Goal: Task Accomplishment & Management: Use online tool/utility

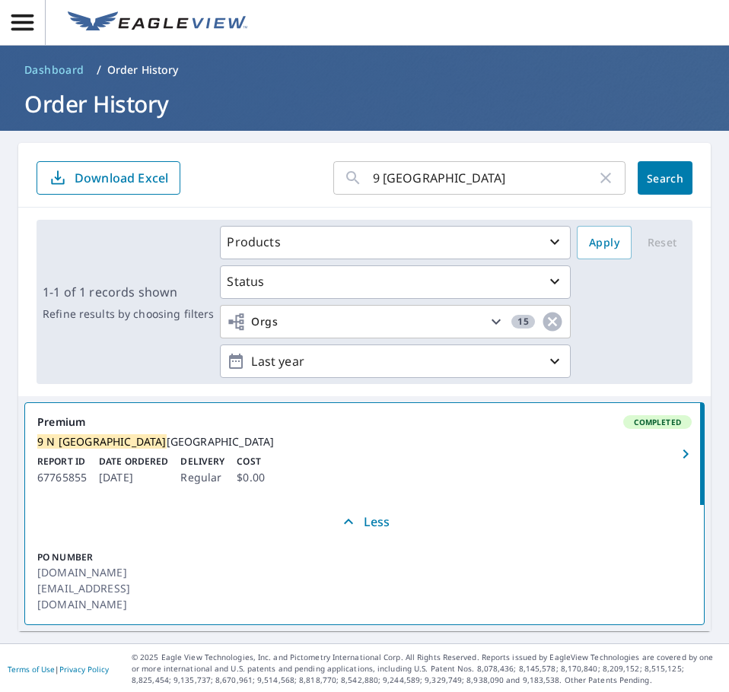
click at [450, 180] on input "9 [GEOGRAPHIC_DATA]" at bounding box center [485, 178] width 224 height 43
click at [450, 180] on input "9 N arlington" at bounding box center [485, 178] width 224 height 43
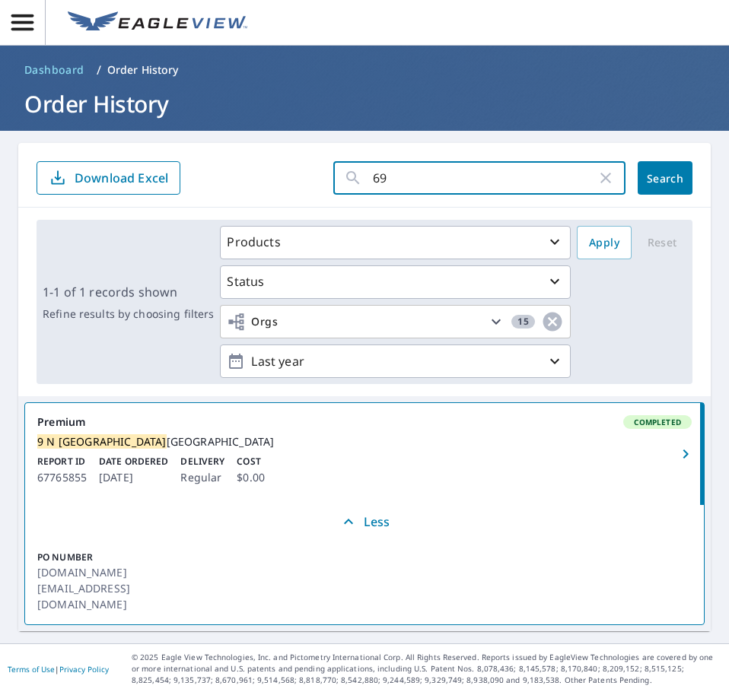
type input "691"
click button "Search" at bounding box center [664, 177] width 55 height 33
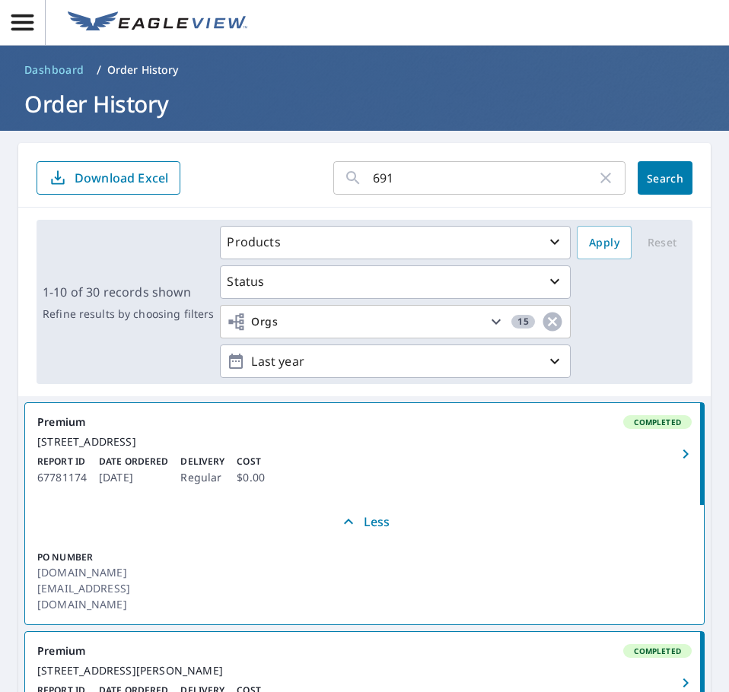
click at [395, 180] on input "691" at bounding box center [485, 178] width 224 height 43
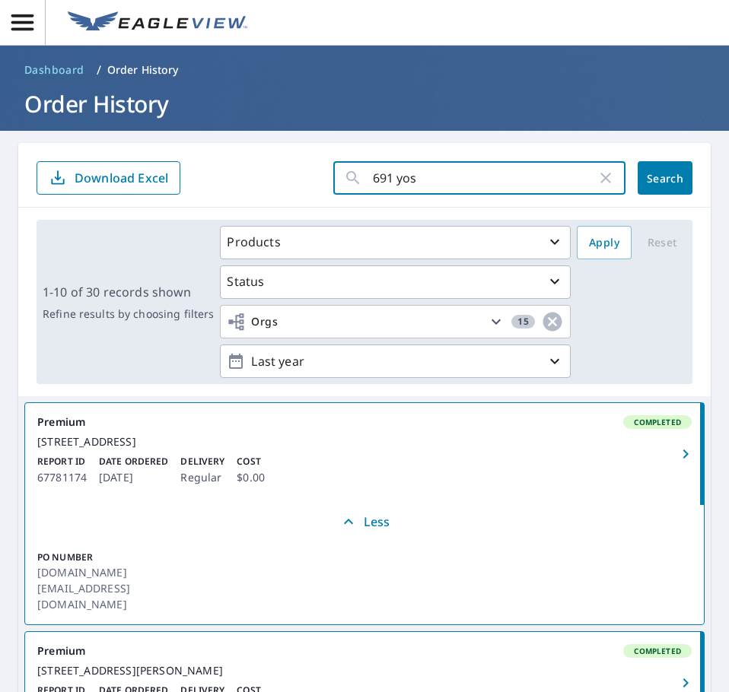
type input "691 yose"
click button "Search" at bounding box center [664, 177] width 55 height 33
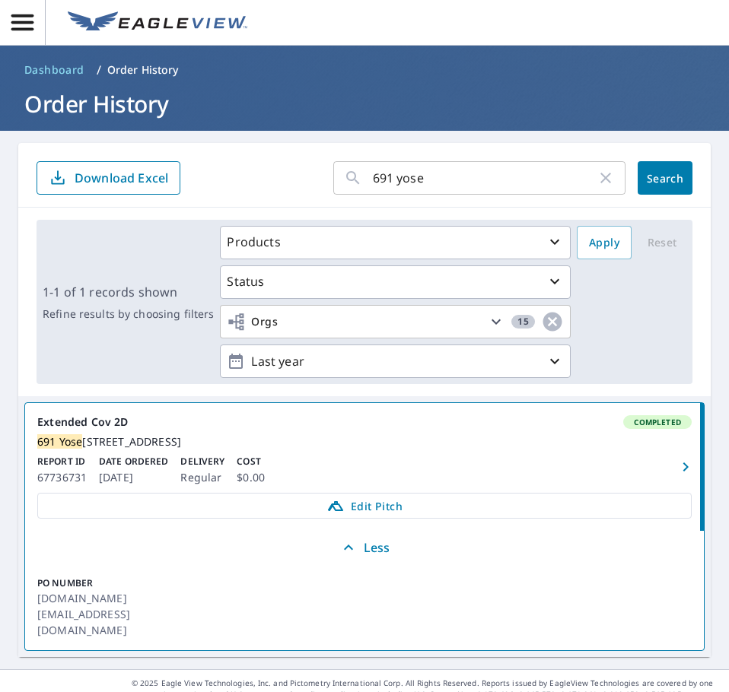
click at [292, 446] on div "691 Yose mite Pkwy #3607 Prattville, AL 36067" at bounding box center [364, 442] width 654 height 14
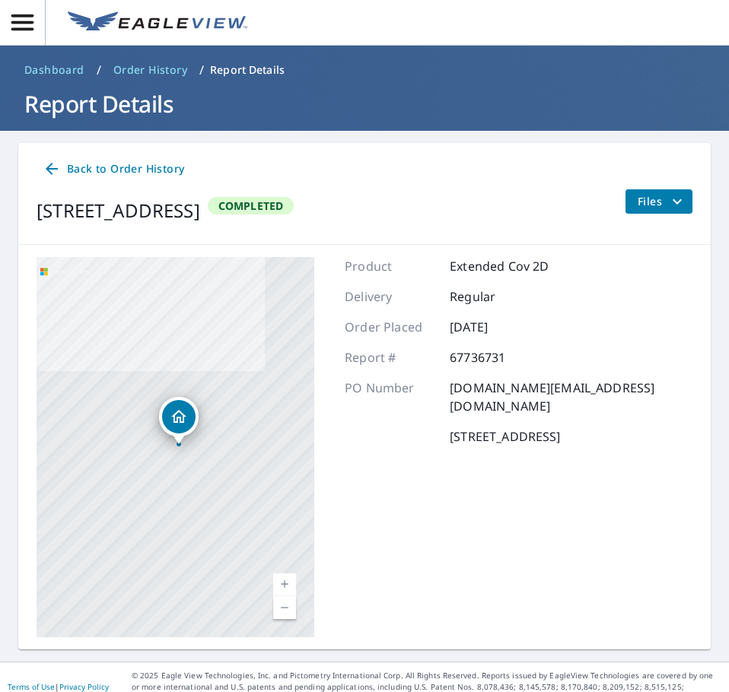
click at [668, 202] on icon "filesDropdownBtn-67736731" at bounding box center [677, 201] width 18 height 18
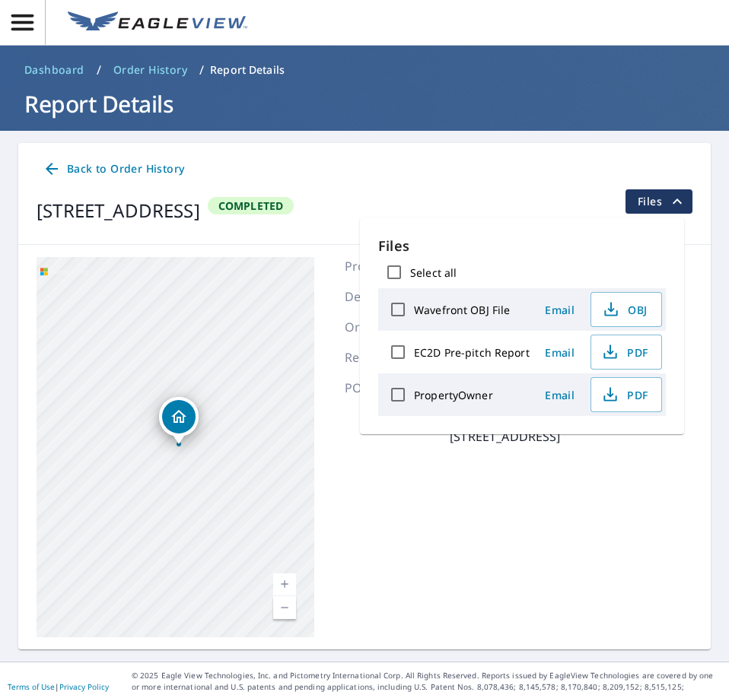
click at [538, 479] on div "Product Extended Cov 2D Delivery Regular Order Placed Oct 05, 2025 Report # 677…" at bounding box center [519, 447] width 348 height 380
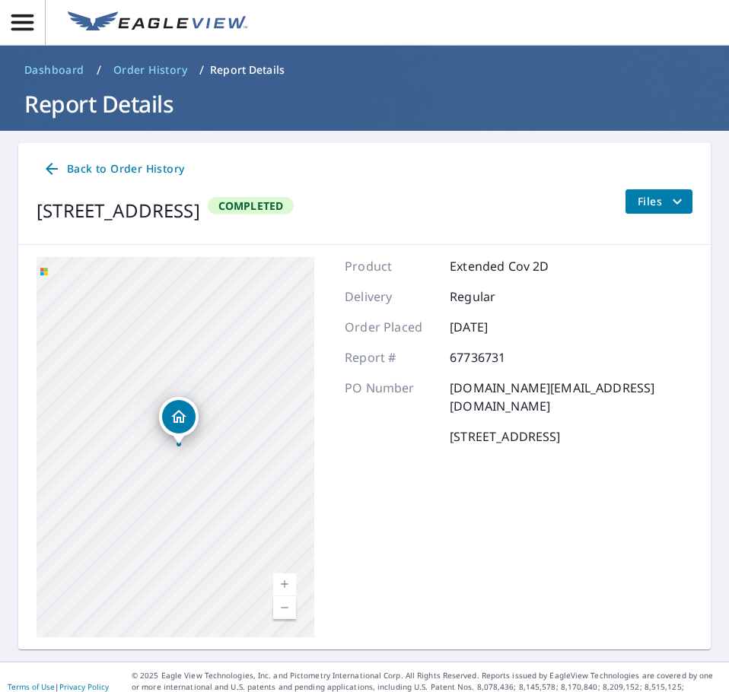
click at [637, 203] on span "Files" at bounding box center [661, 201] width 49 height 18
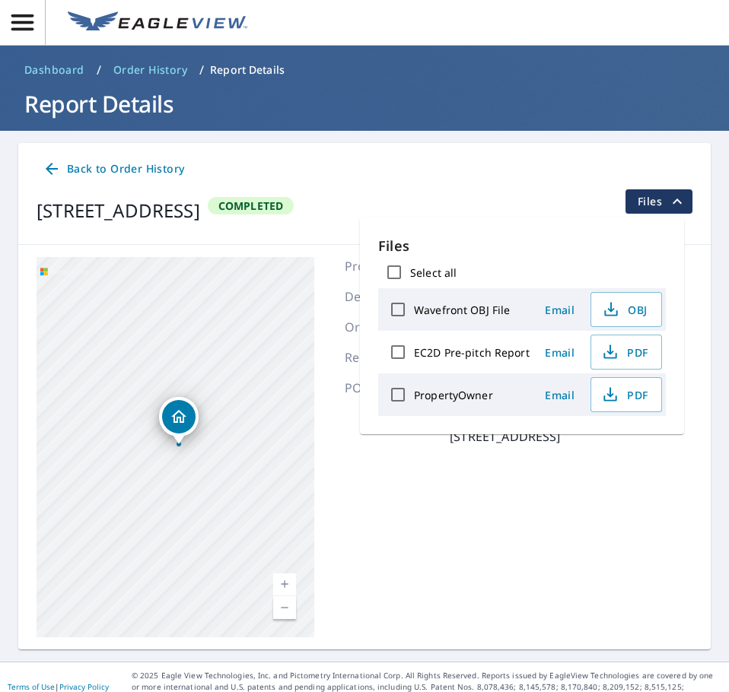
click at [514, 465] on div "Product Extended Cov 2D Delivery Regular Order Placed Oct 05, 2025 Report # 677…" at bounding box center [519, 447] width 348 height 380
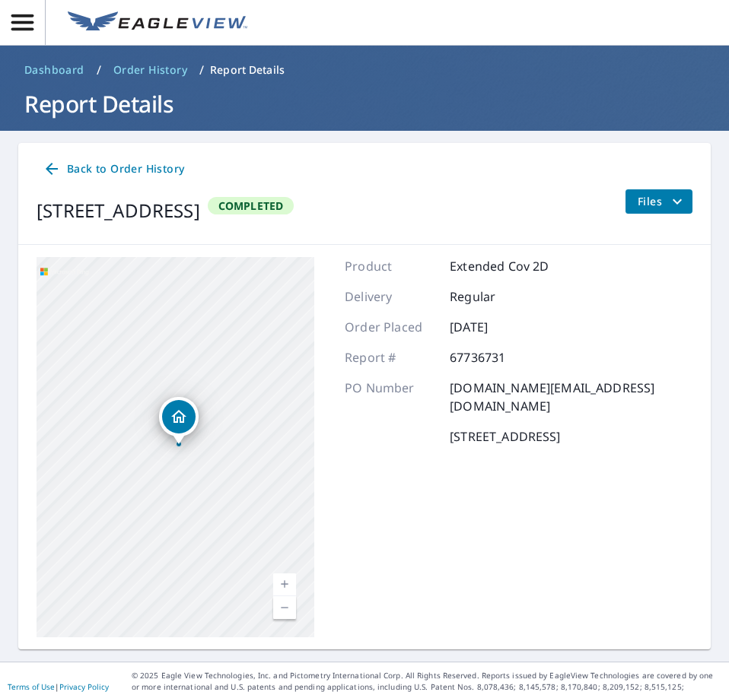
click at [101, 176] on span "Back to Order History" at bounding box center [113, 169] width 141 height 19
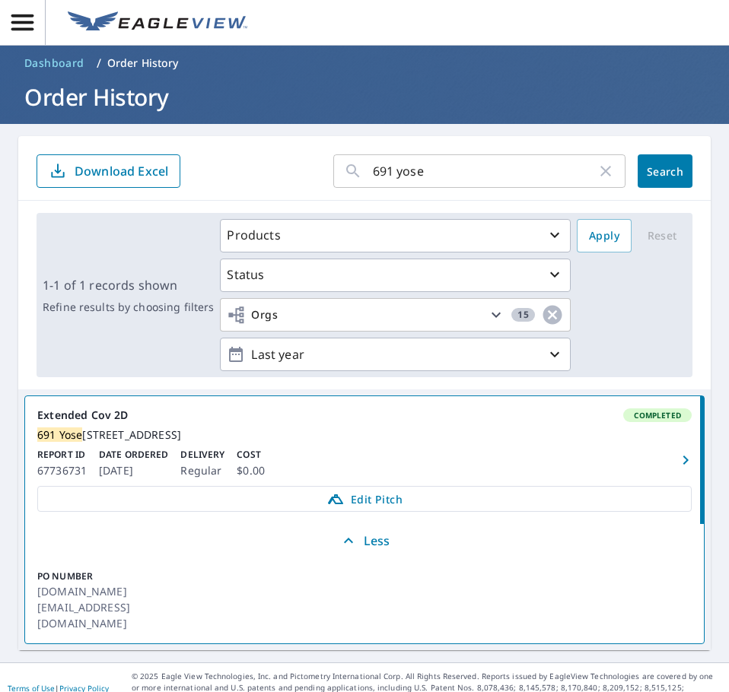
scroll to position [9, 0]
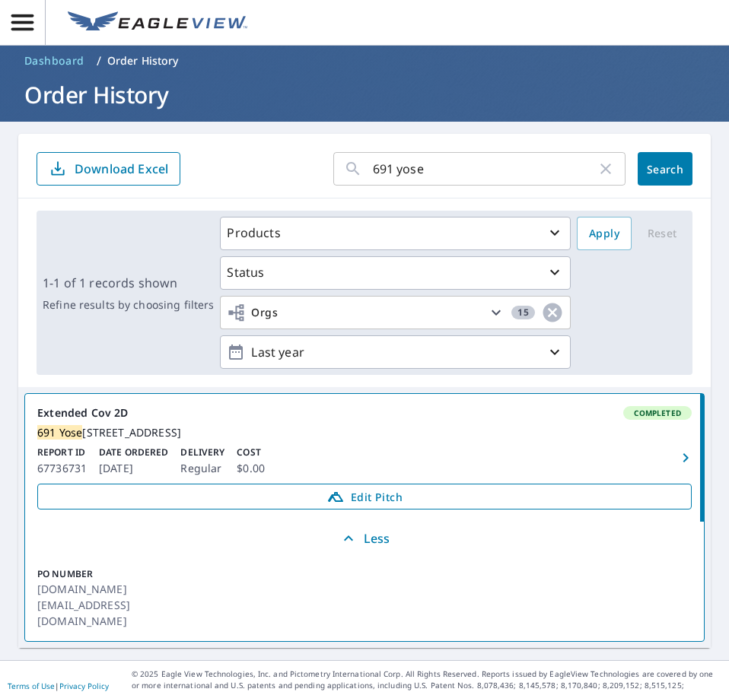
click at [357, 506] on span "Edit Pitch" at bounding box center [364, 497] width 634 height 18
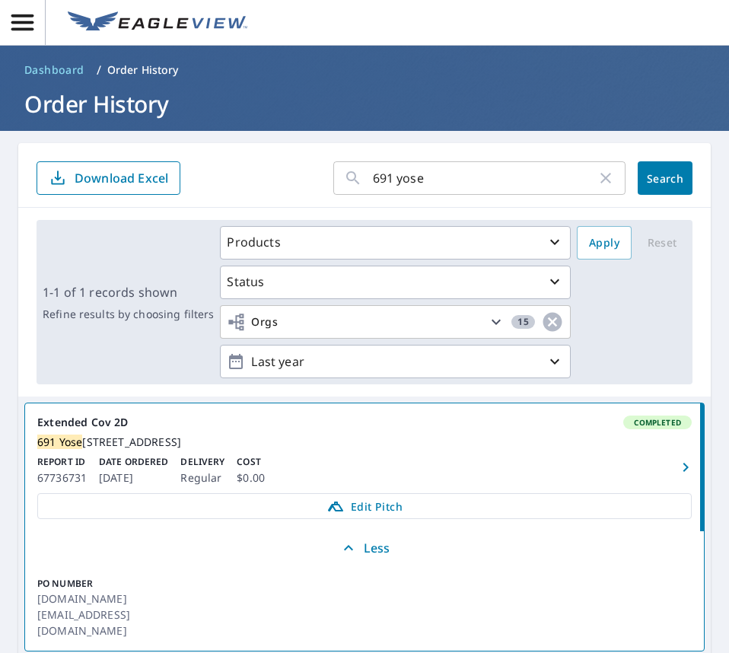
click at [458, 449] on div "[STREET_ADDRESS]" at bounding box center [364, 442] width 654 height 14
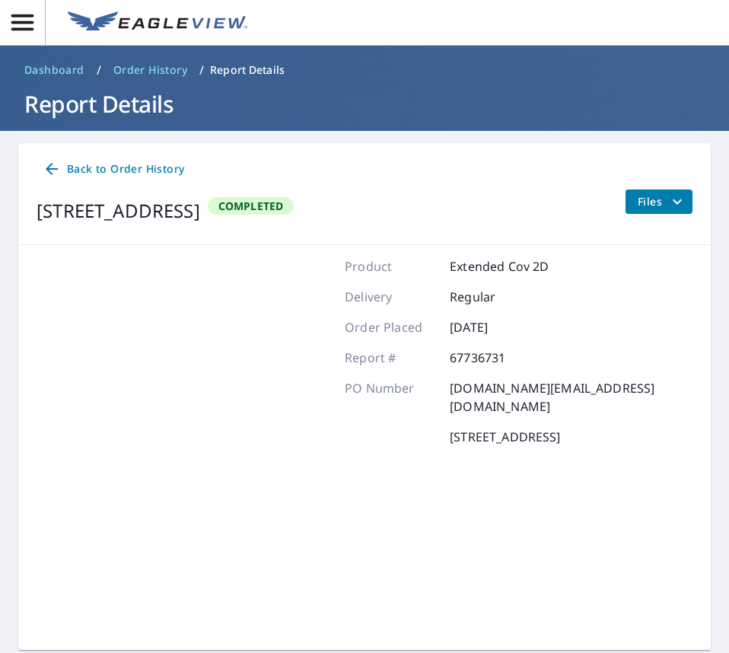
click at [624, 205] on button "Files" at bounding box center [658, 201] width 68 height 24
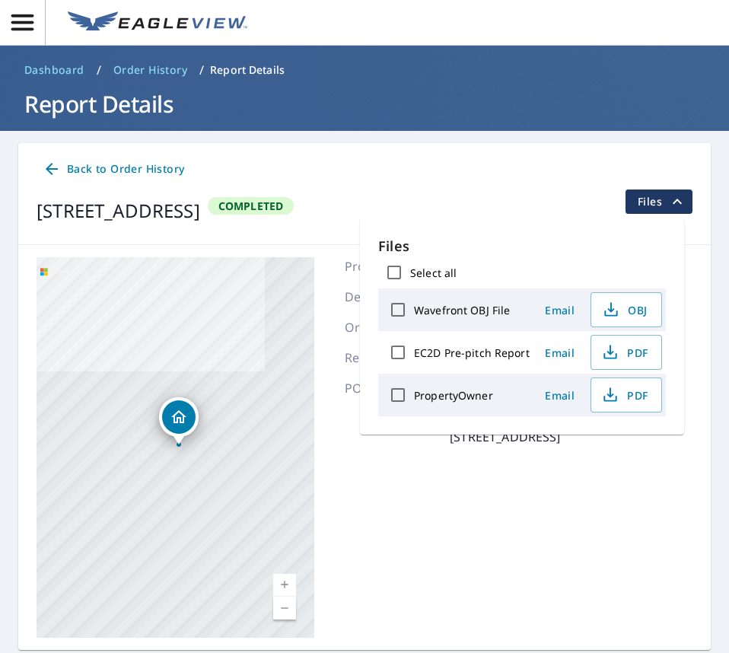
click at [560, 440] on p "[STREET_ADDRESS]" at bounding box center [505, 436] width 110 height 18
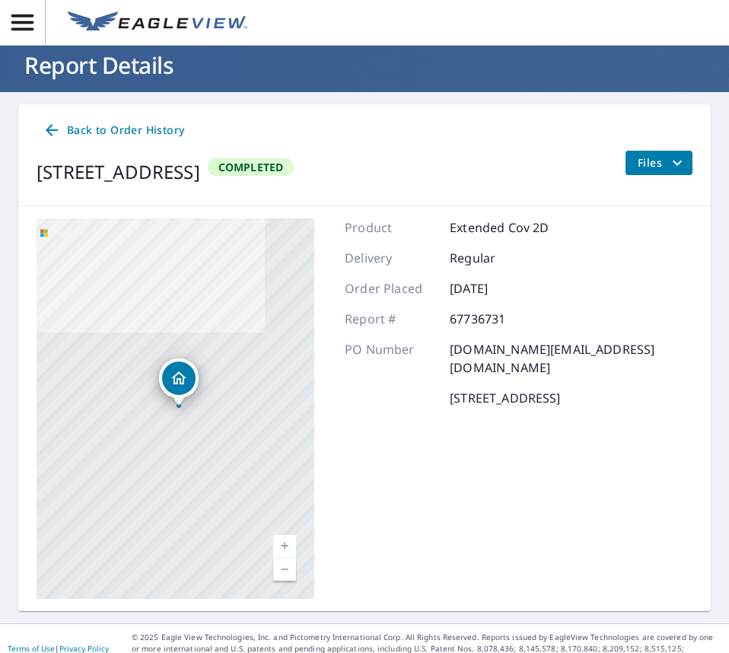
scroll to position [59, 0]
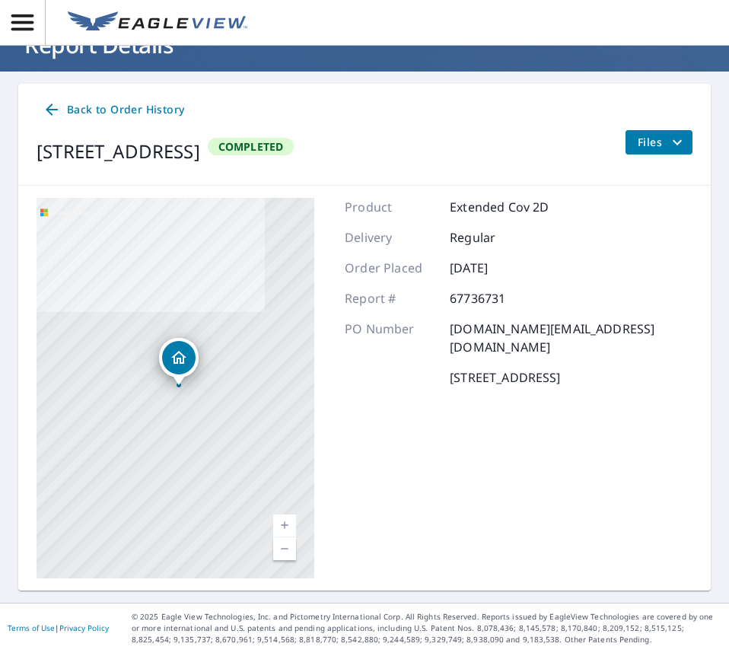
click at [111, 127] on div "Back to Order History 691 Yosemite Pkwy #3607 Prattville, AL 36067 Completed Fi…" at bounding box center [364, 135] width 692 height 102
click at [130, 119] on span "Back to Order History" at bounding box center [113, 109] width 141 height 19
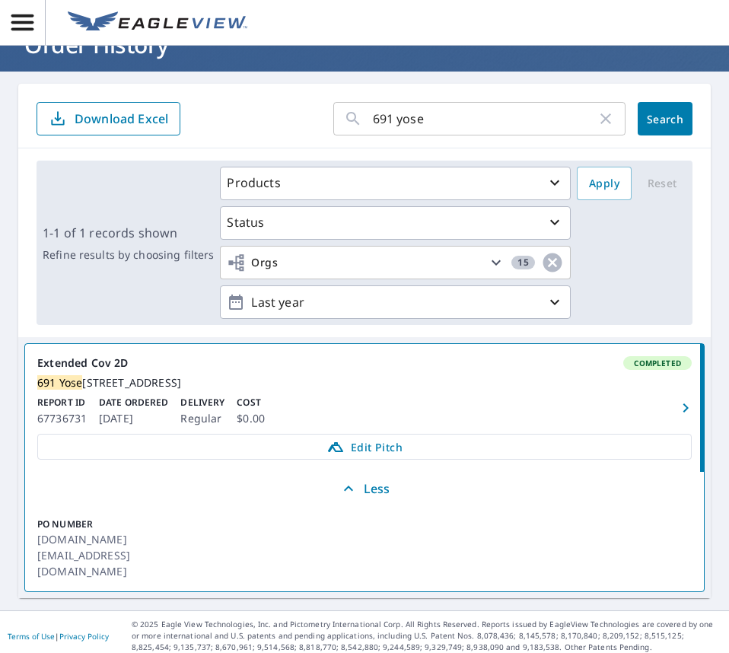
scroll to position [49, 0]
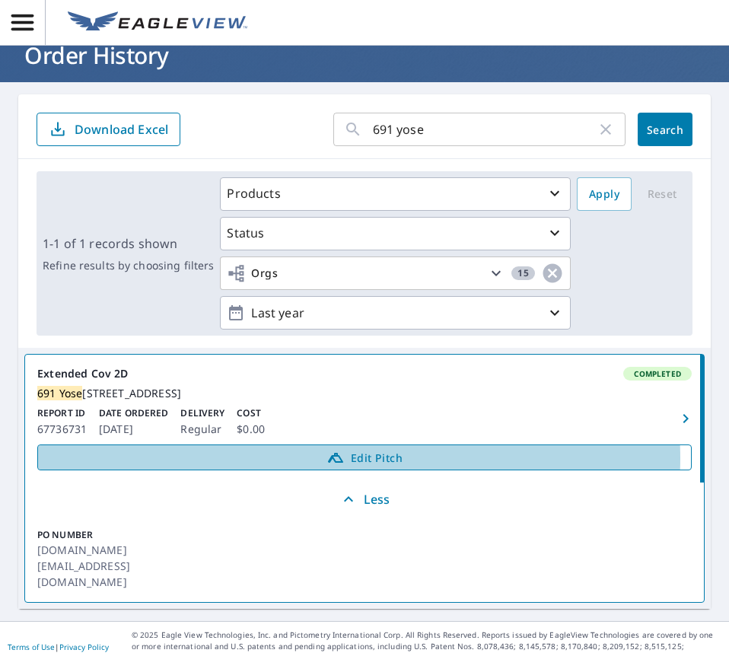
click at [350, 466] on span "Edit Pitch" at bounding box center [364, 457] width 634 height 18
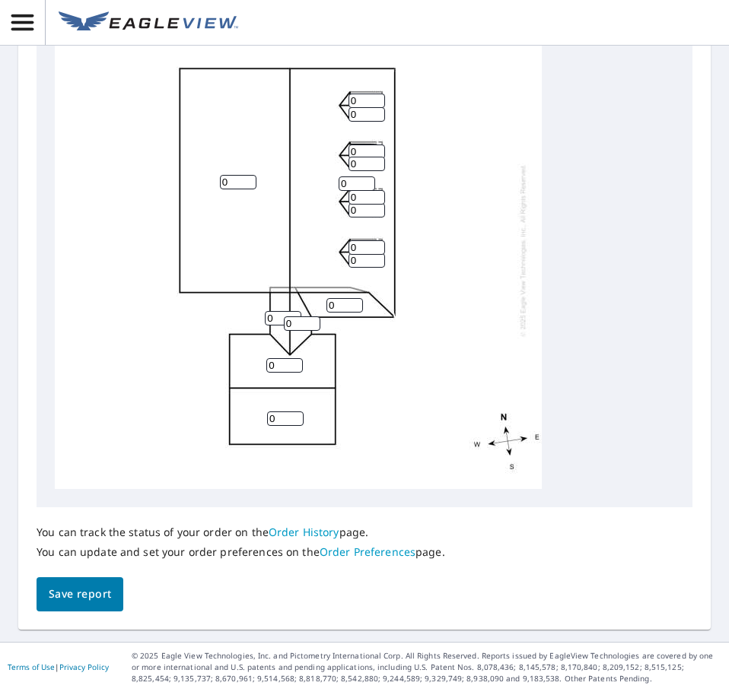
scroll to position [628, 0]
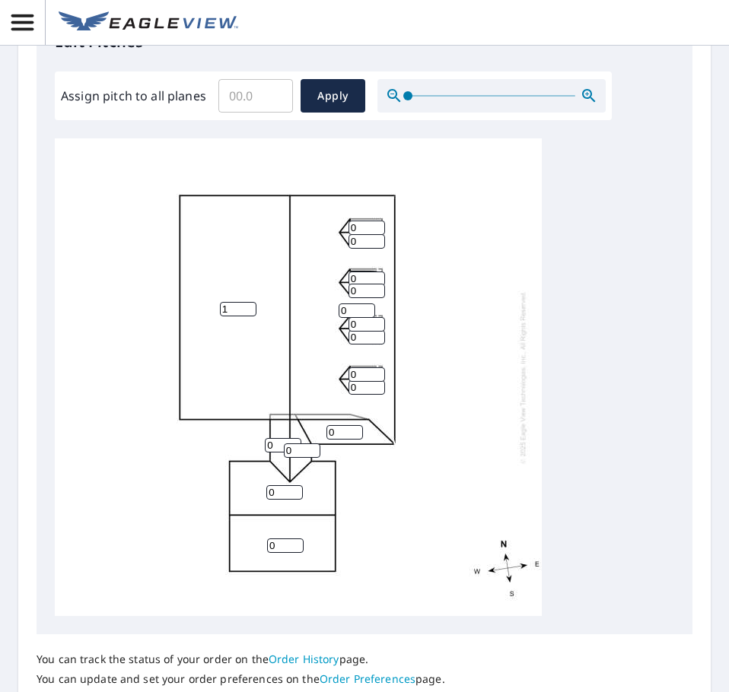
click at [248, 307] on input "1" at bounding box center [238, 309] width 37 height 14
click at [248, 307] on input "2" at bounding box center [238, 309] width 37 height 14
click at [248, 307] on input "3" at bounding box center [238, 309] width 37 height 14
click at [248, 307] on input "4" at bounding box center [238, 309] width 37 height 14
click at [248, 307] on input "5" at bounding box center [238, 309] width 37 height 14
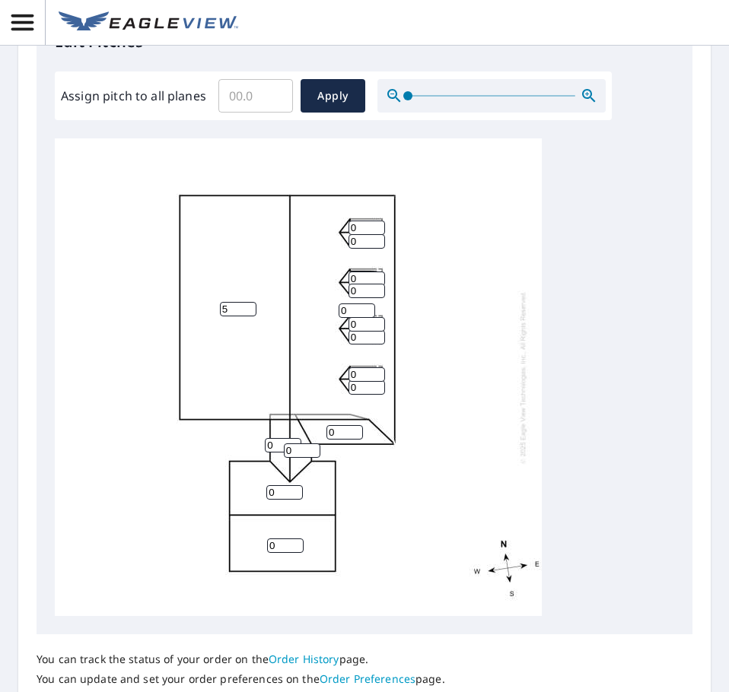
click at [248, 305] on input "6" at bounding box center [238, 309] width 37 height 14
click at [248, 305] on input "7" at bounding box center [238, 309] width 37 height 14
type input "8"
click at [248, 305] on input "8" at bounding box center [238, 309] width 37 height 14
click at [368, 307] on input "1" at bounding box center [356, 310] width 37 height 14
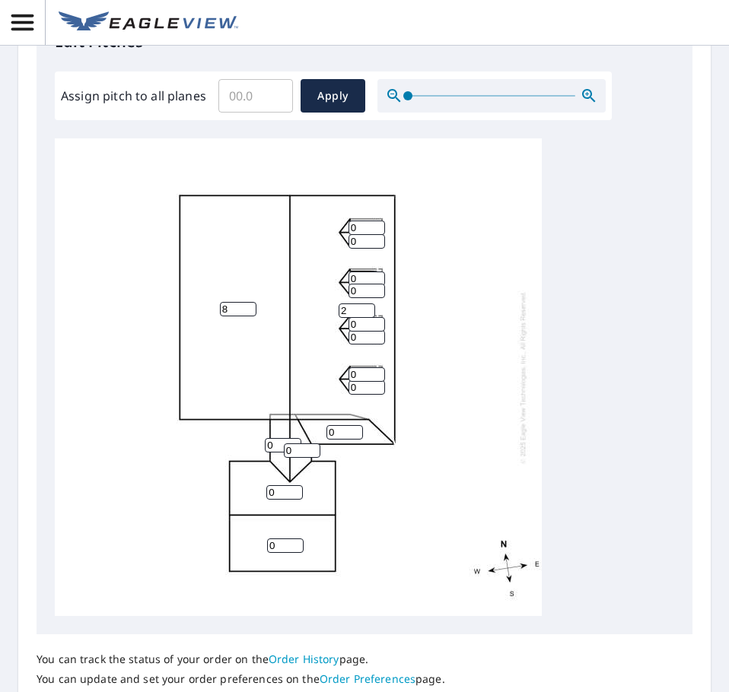
click at [368, 307] on input "2" at bounding box center [356, 310] width 37 height 14
click at [368, 307] on input "3" at bounding box center [356, 310] width 37 height 14
click at [368, 307] on input "4" at bounding box center [356, 310] width 37 height 14
click at [368, 307] on input "5" at bounding box center [356, 310] width 37 height 14
click at [368, 307] on input "6" at bounding box center [356, 310] width 37 height 14
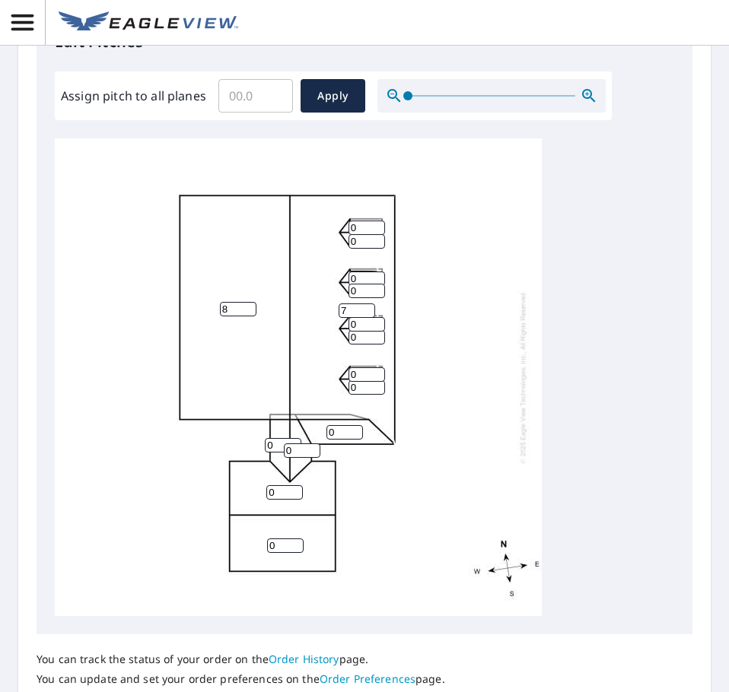
click at [367, 307] on input "7" at bounding box center [356, 310] width 37 height 14
click at [365, 307] on input "8" at bounding box center [356, 310] width 37 height 14
click at [368, 306] on input "9" at bounding box center [356, 310] width 37 height 14
click at [368, 304] on input "10" at bounding box center [356, 310] width 37 height 14
click at [368, 314] on input "9" at bounding box center [356, 310] width 37 height 14
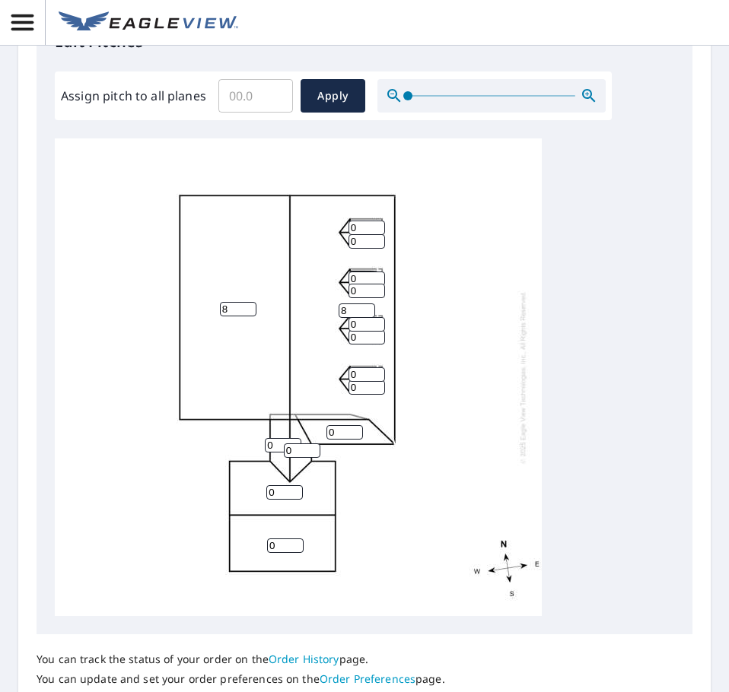
type input "8"
click at [368, 314] on input "8" at bounding box center [356, 310] width 37 height 14
click at [375, 224] on input "1" at bounding box center [366, 228] width 37 height 14
click at [375, 224] on input "2" at bounding box center [366, 228] width 37 height 14
click at [375, 224] on input "3" at bounding box center [366, 228] width 37 height 14
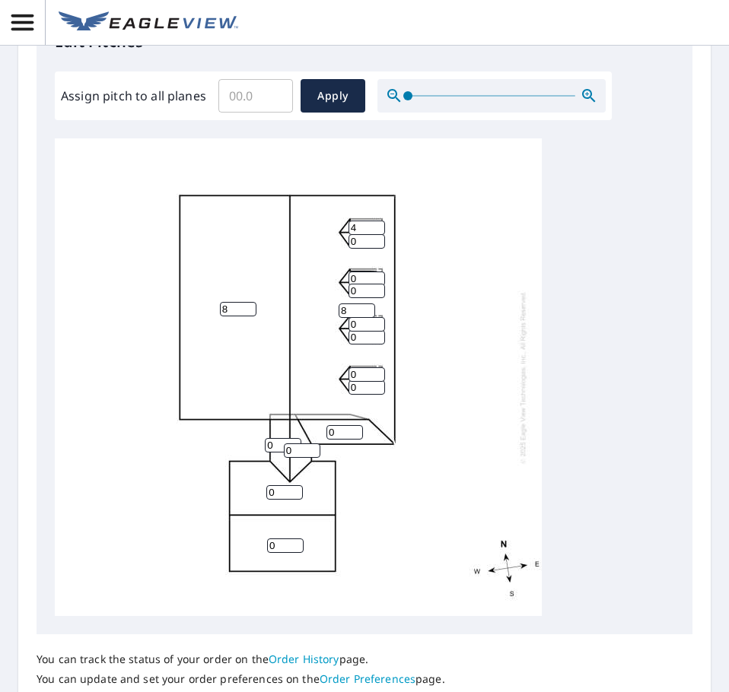
click at [375, 224] on input "4" at bounding box center [366, 228] width 37 height 14
click at [375, 224] on input "5" at bounding box center [366, 228] width 37 height 14
click at [375, 224] on input "6" at bounding box center [366, 228] width 37 height 14
click at [375, 224] on input "7" at bounding box center [366, 228] width 37 height 14
click at [375, 224] on input "8" at bounding box center [366, 228] width 37 height 14
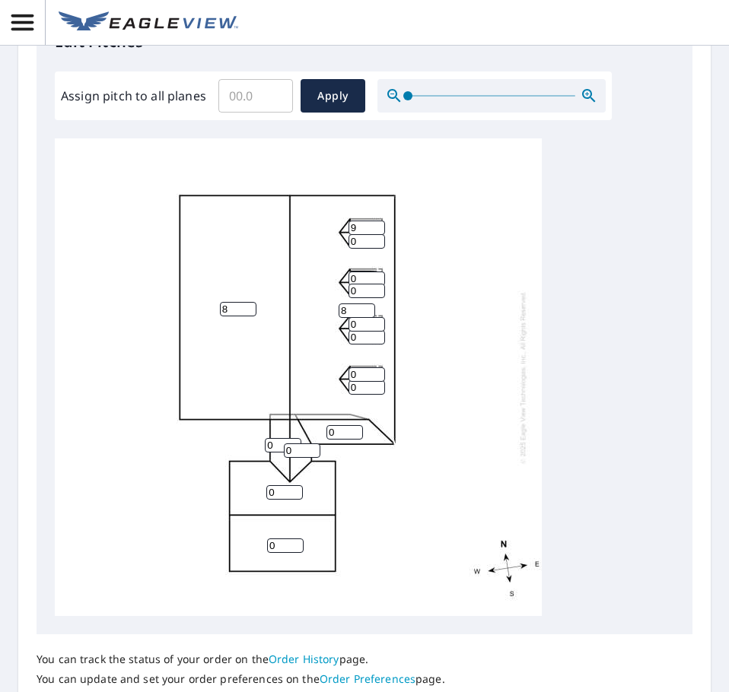
click at [375, 224] on input "9" at bounding box center [366, 228] width 37 height 14
type input "10"
click at [375, 224] on input "10" at bounding box center [366, 228] width 37 height 14
click at [351, 240] on input "0" at bounding box center [366, 241] width 37 height 14
type input "10"
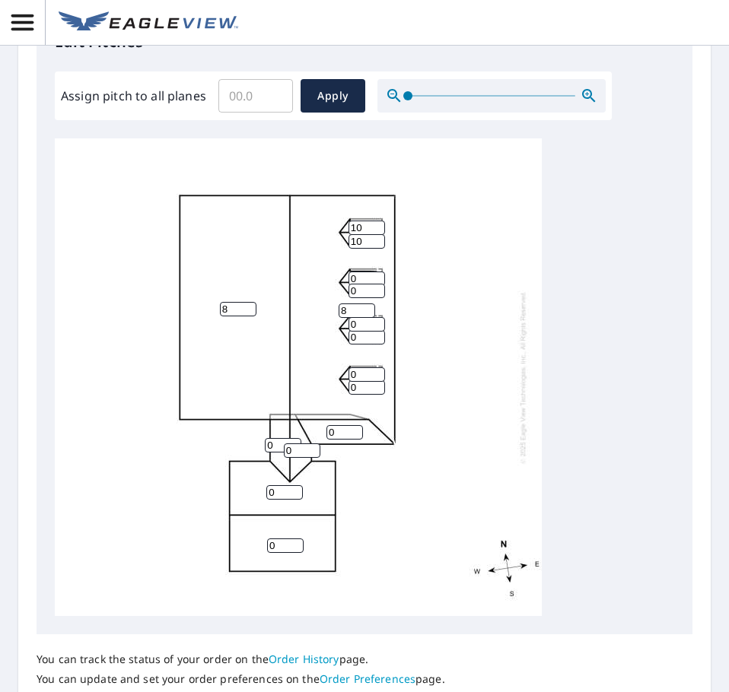
click at [351, 278] on input "0" at bounding box center [366, 279] width 37 height 14
type input "10"
click at [349, 294] on input "0" at bounding box center [366, 291] width 37 height 14
type input "10"
click at [351, 321] on input "0" at bounding box center [366, 324] width 37 height 14
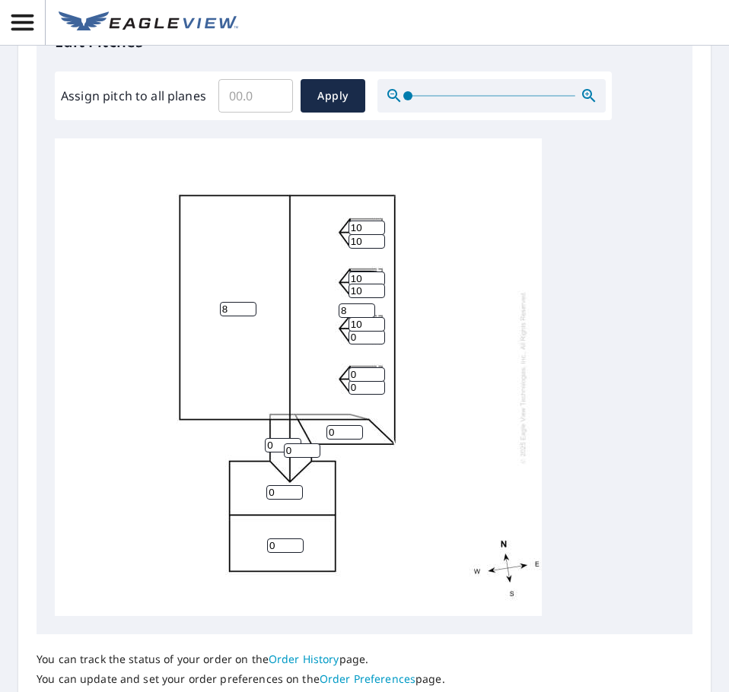
type input "10"
click at [351, 340] on input "0" at bounding box center [366, 337] width 37 height 14
type input "10"
click at [351, 373] on input "0" at bounding box center [366, 374] width 37 height 14
type input "10"
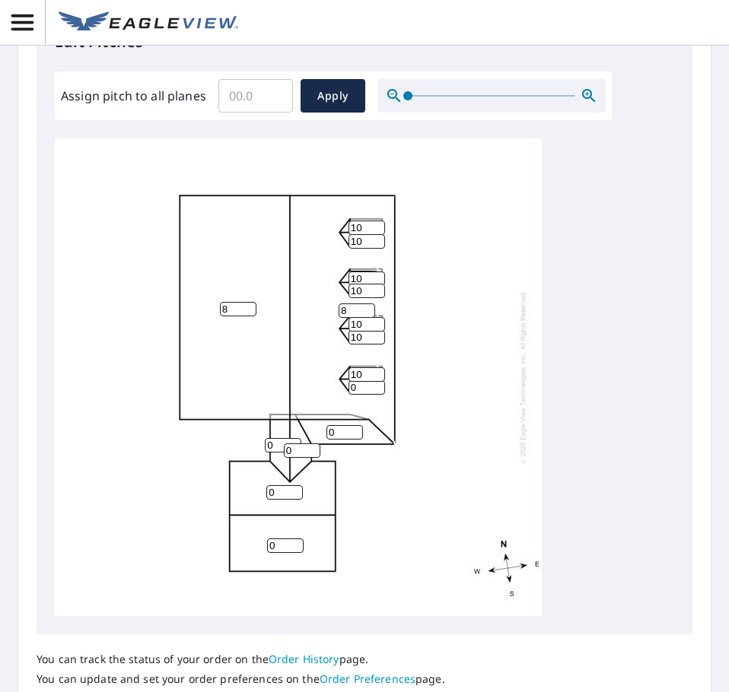
click at [350, 387] on input "0" at bounding box center [366, 387] width 37 height 14
type input "10"
click at [332, 430] on input "0" at bounding box center [344, 432] width 37 height 14
type input "5"
click at [273, 446] on input "0" at bounding box center [283, 445] width 37 height 14
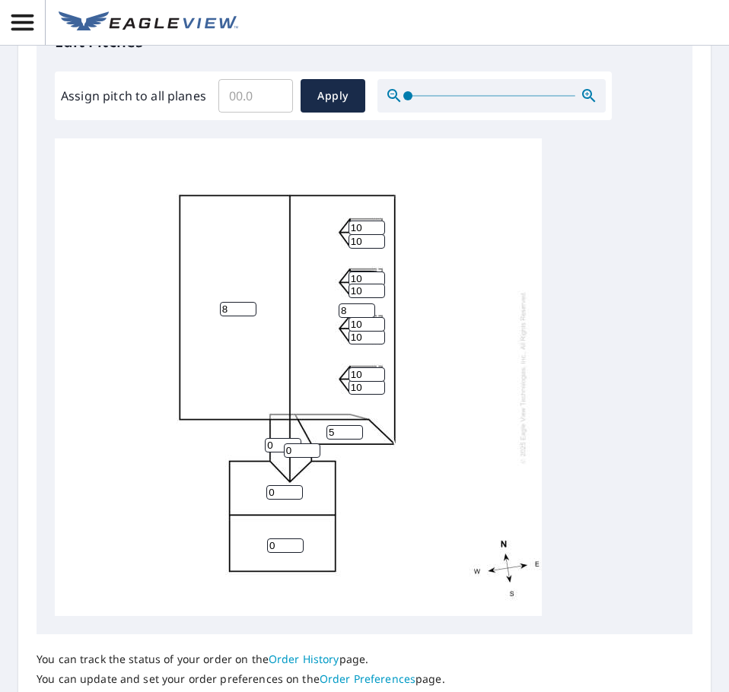
click at [273, 446] on input "0" at bounding box center [283, 445] width 37 height 14
type input "8"
click at [292, 449] on input "0" at bounding box center [302, 450] width 37 height 14
type input "8"
click at [277, 492] on input "0" at bounding box center [284, 492] width 37 height 14
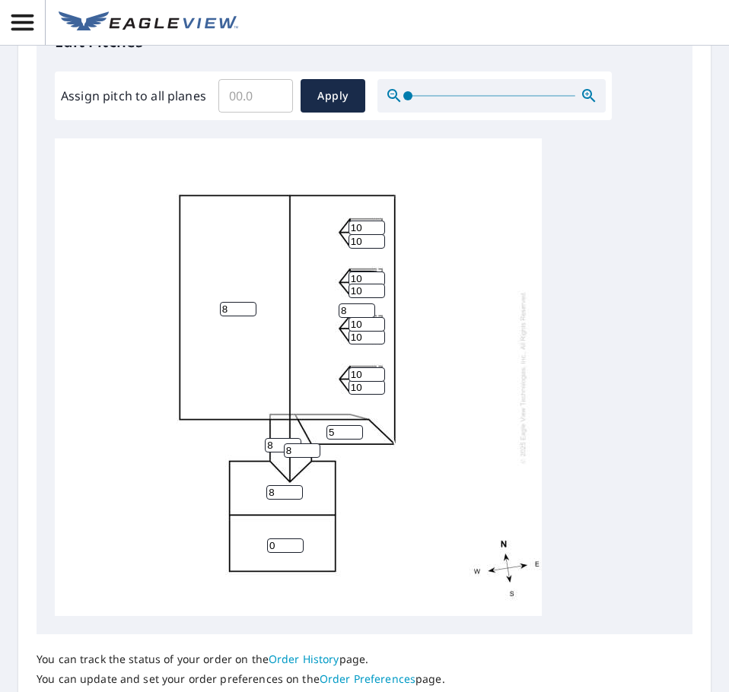
type input "8"
click at [278, 545] on input "0" at bounding box center [285, 546] width 37 height 14
type input "8"
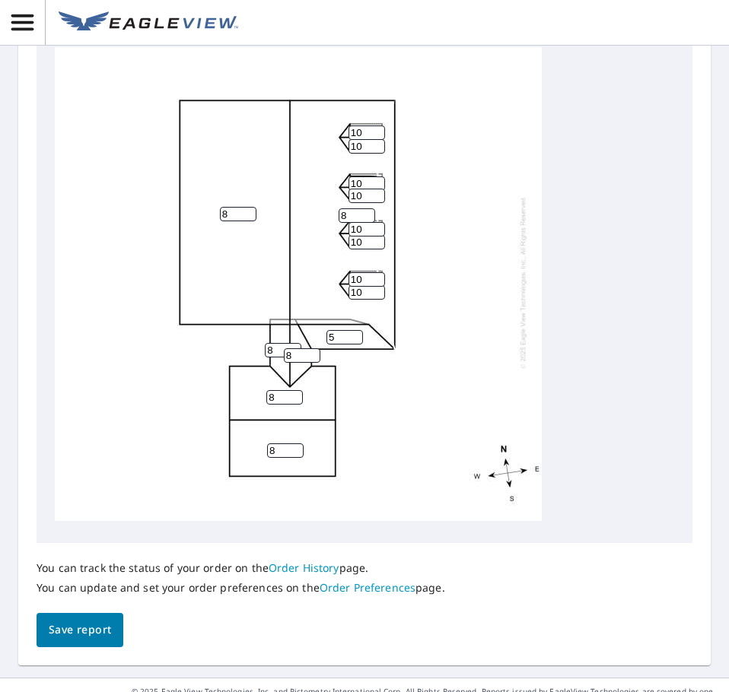
scroll to position [755, 0]
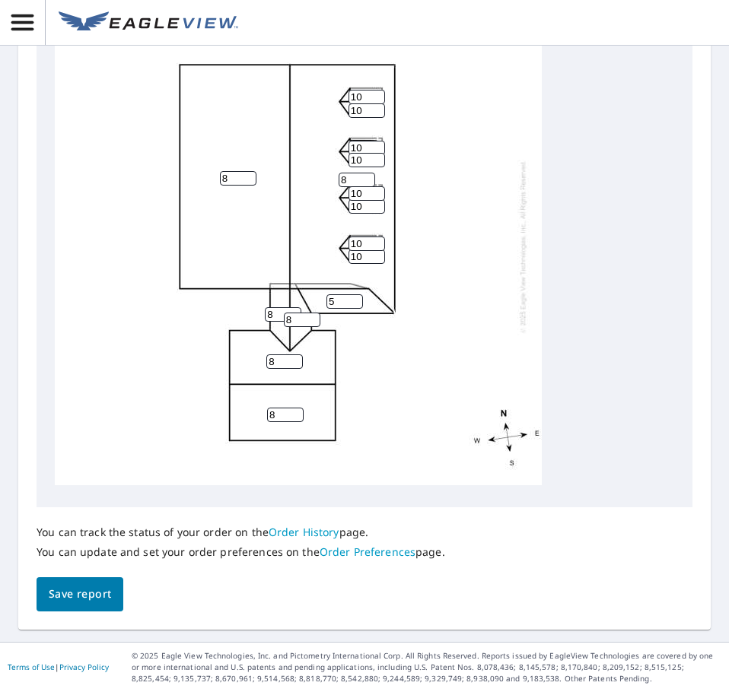
drag, startPoint x: 101, startPoint y: 585, endPoint x: 179, endPoint y: 494, distance: 119.2
click at [101, 585] on span "Save report" at bounding box center [80, 594] width 62 height 19
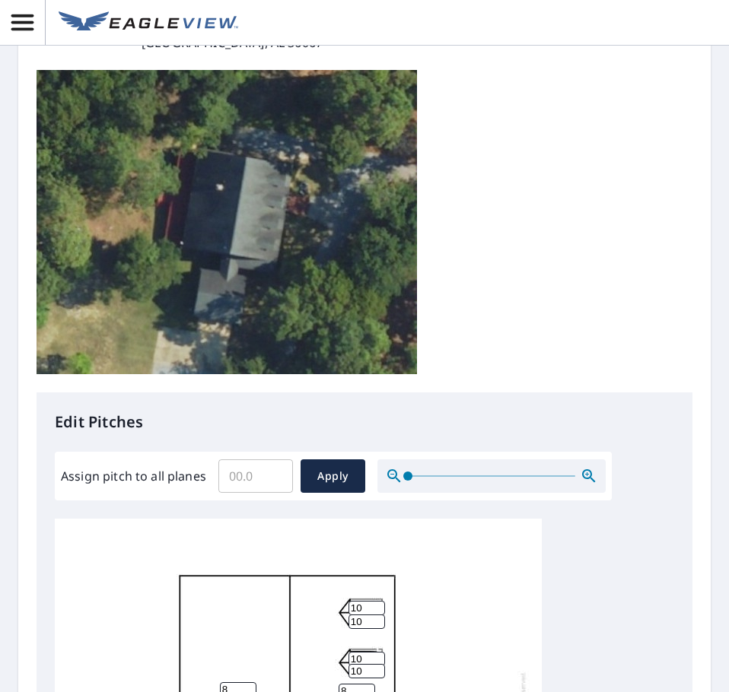
scroll to position [0, 0]
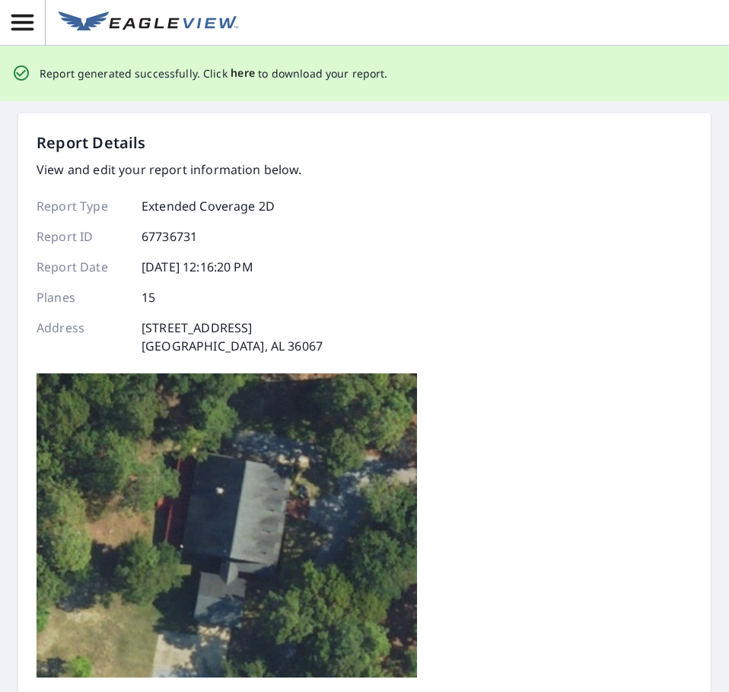
click at [234, 74] on span "here" at bounding box center [242, 73] width 25 height 19
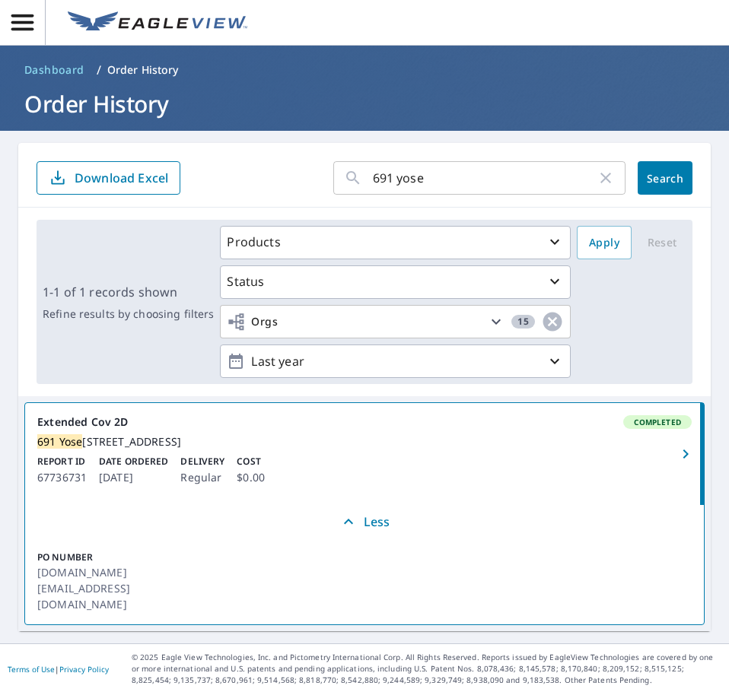
click at [326, 160] on div "691 yose ​ Search Download Excel" at bounding box center [364, 175] width 692 height 65
type input "715 louis"
click button "Search" at bounding box center [664, 177] width 55 height 33
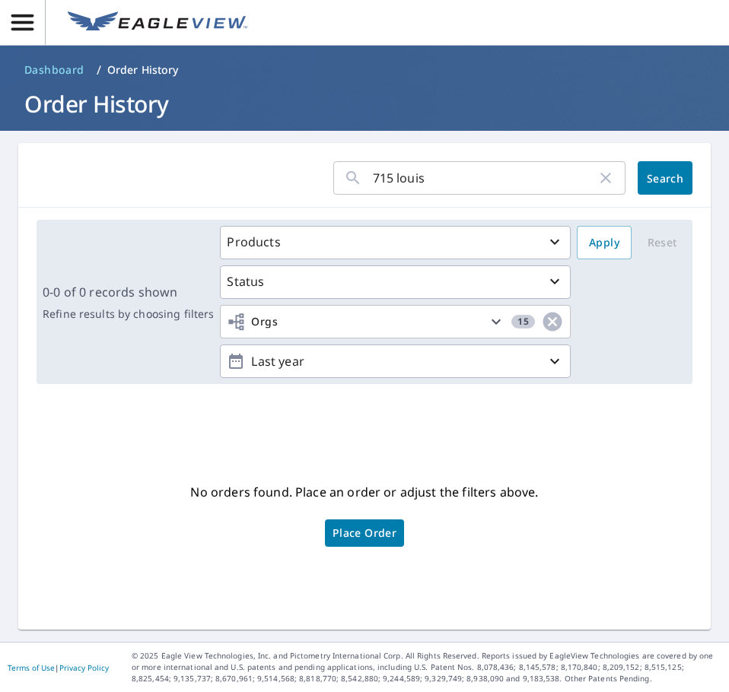
drag, startPoint x: 412, startPoint y: 176, endPoint x: 268, endPoint y: 191, distance: 144.6
click at [282, 187] on form "715 louis ​ Search" at bounding box center [365, 177] width 656 height 33
